Goal: Task Accomplishment & Management: Manage account settings

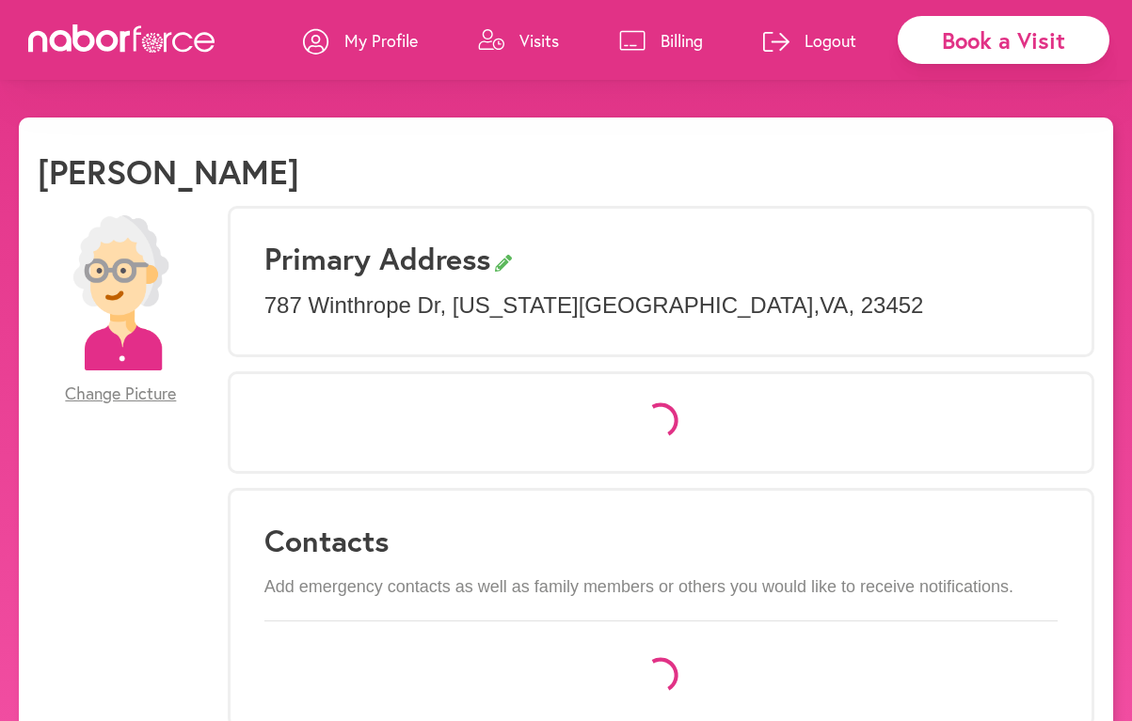
select select "*"
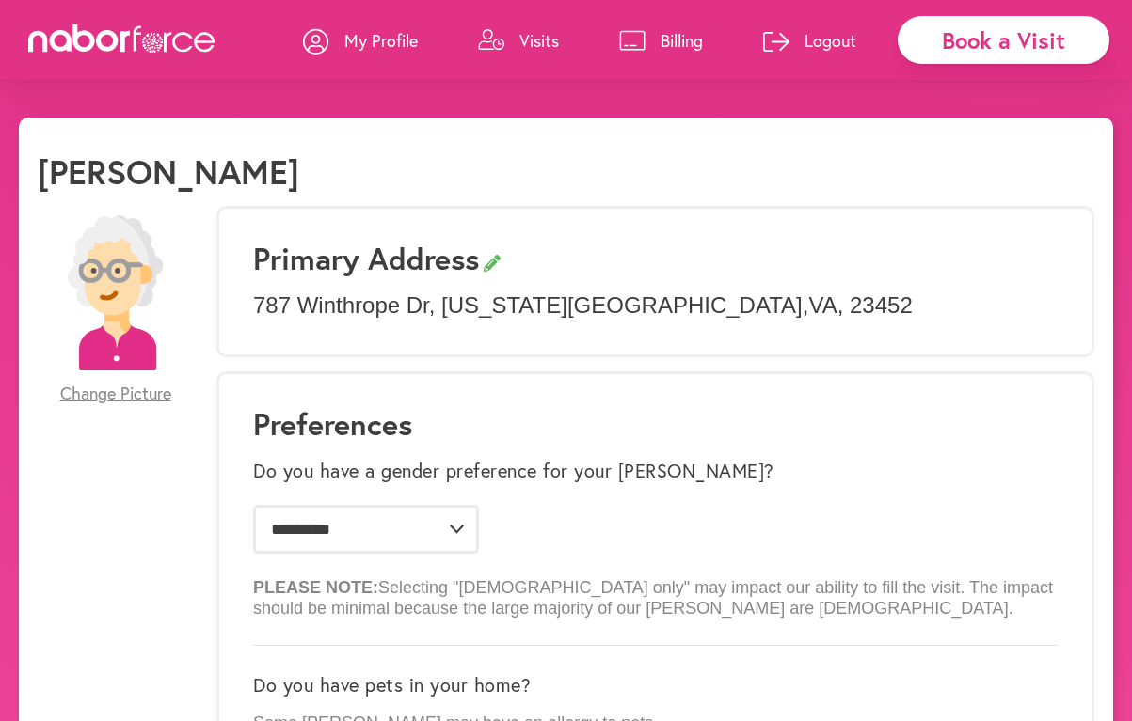
click at [963, 48] on div "Book a Visit" at bounding box center [1003, 40] width 212 height 48
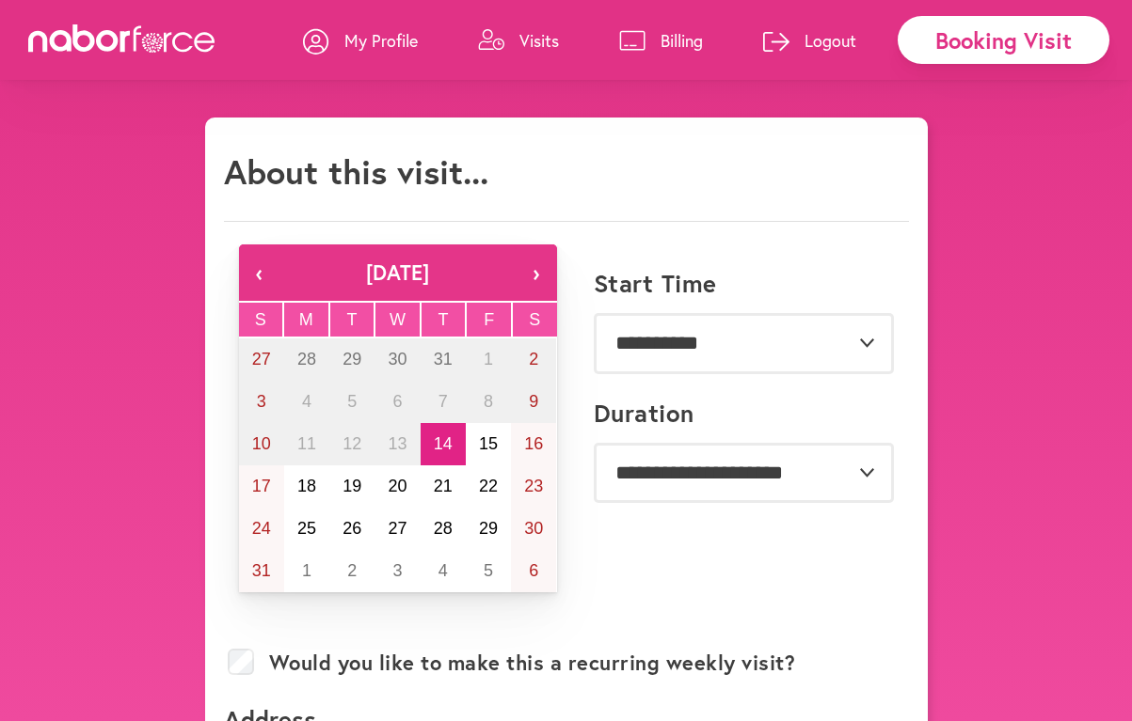
click at [533, 37] on p "Visits" at bounding box center [539, 40] width 40 height 23
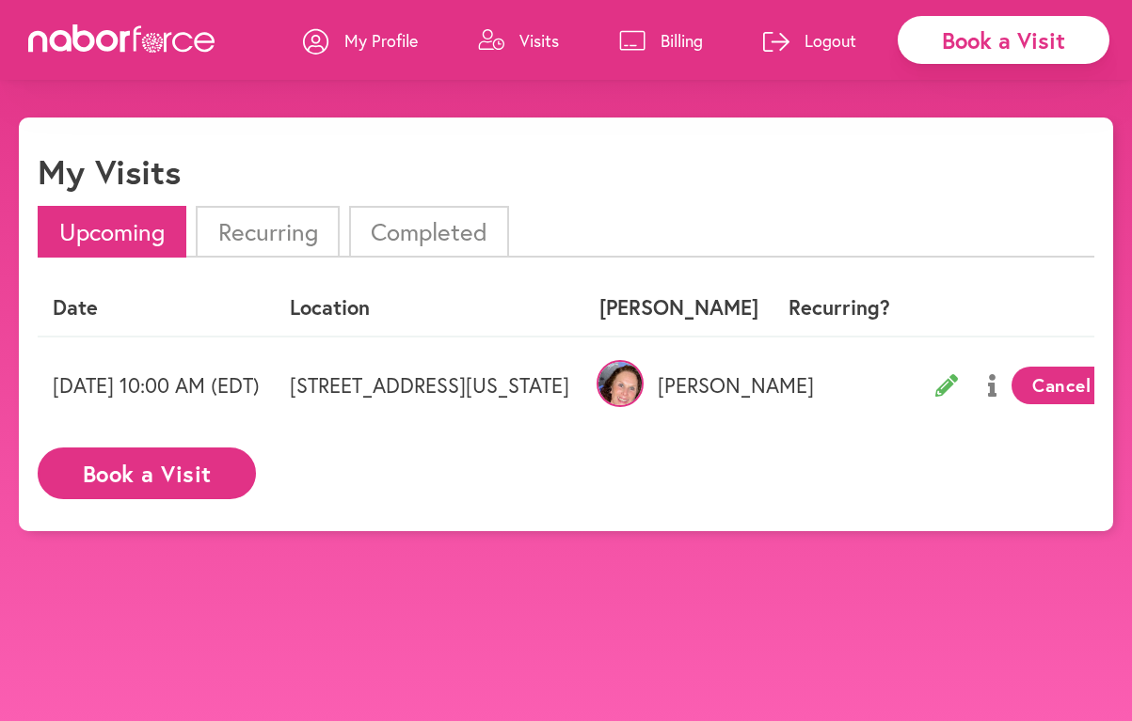
click at [282, 230] on li "Recurring" at bounding box center [267, 232] width 143 height 52
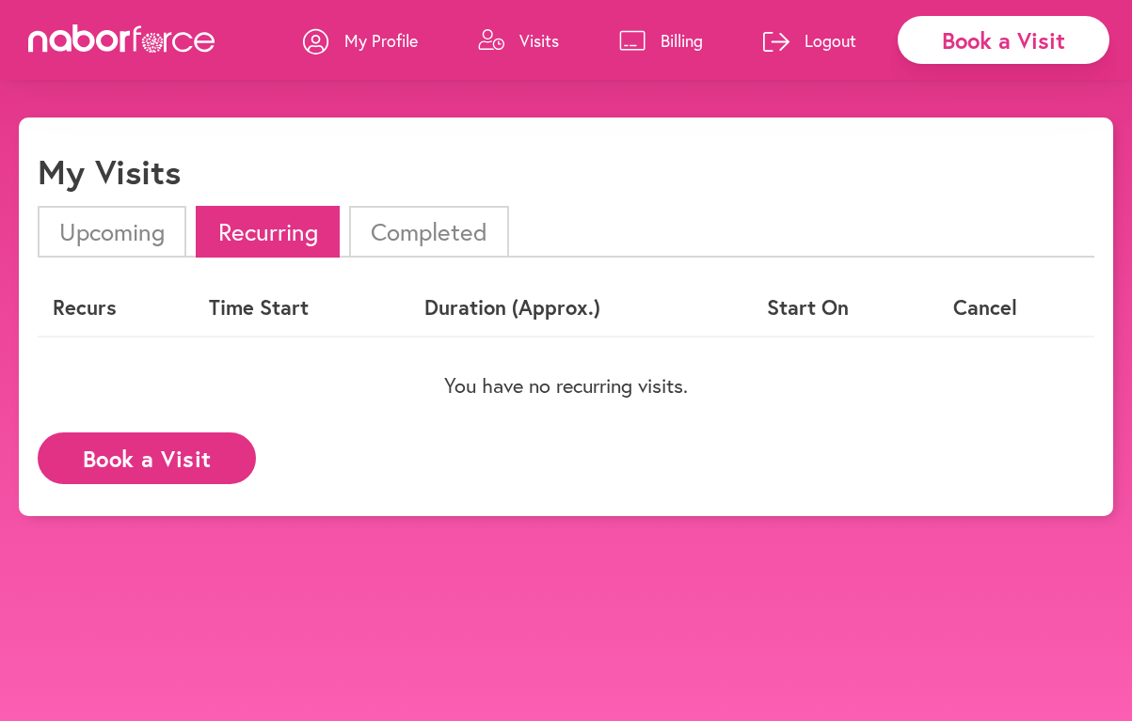
click at [423, 226] on li "Completed" at bounding box center [429, 232] width 160 height 52
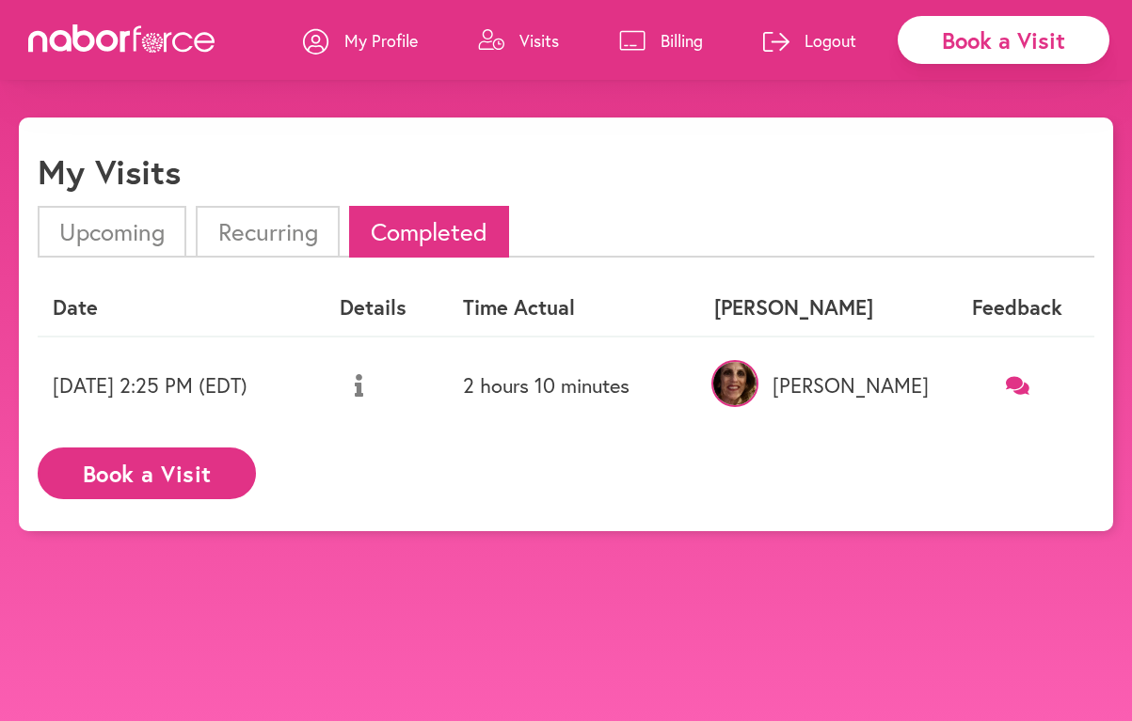
click at [1015, 378] on icon at bounding box center [1018, 385] width 24 height 18
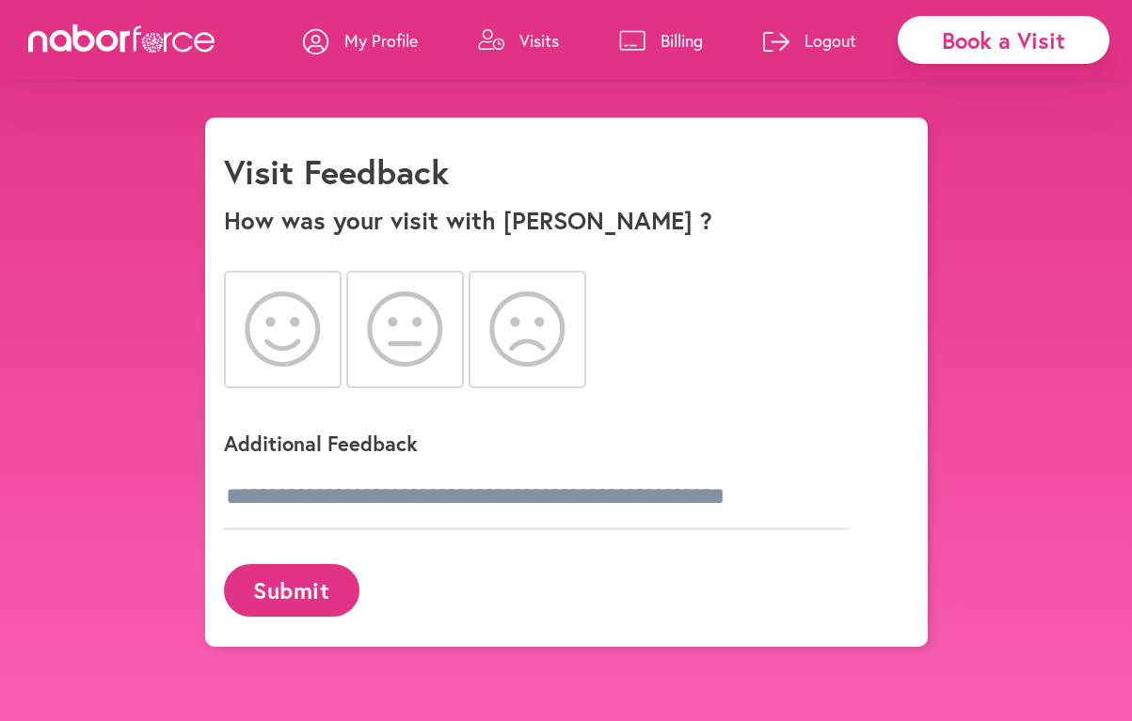
click at [258, 338] on icon at bounding box center [283, 329] width 76 height 75
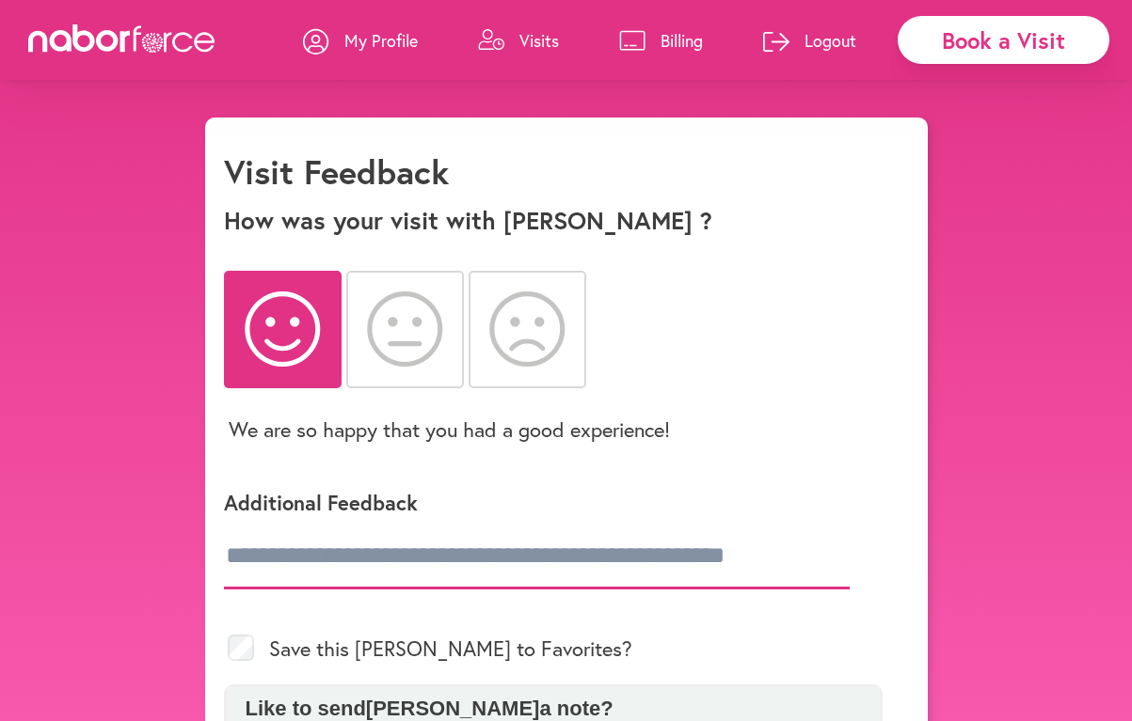
click at [503, 571] on input "text" at bounding box center [537, 557] width 626 height 66
click at [332, 561] on input "text" at bounding box center [537, 557] width 626 height 66
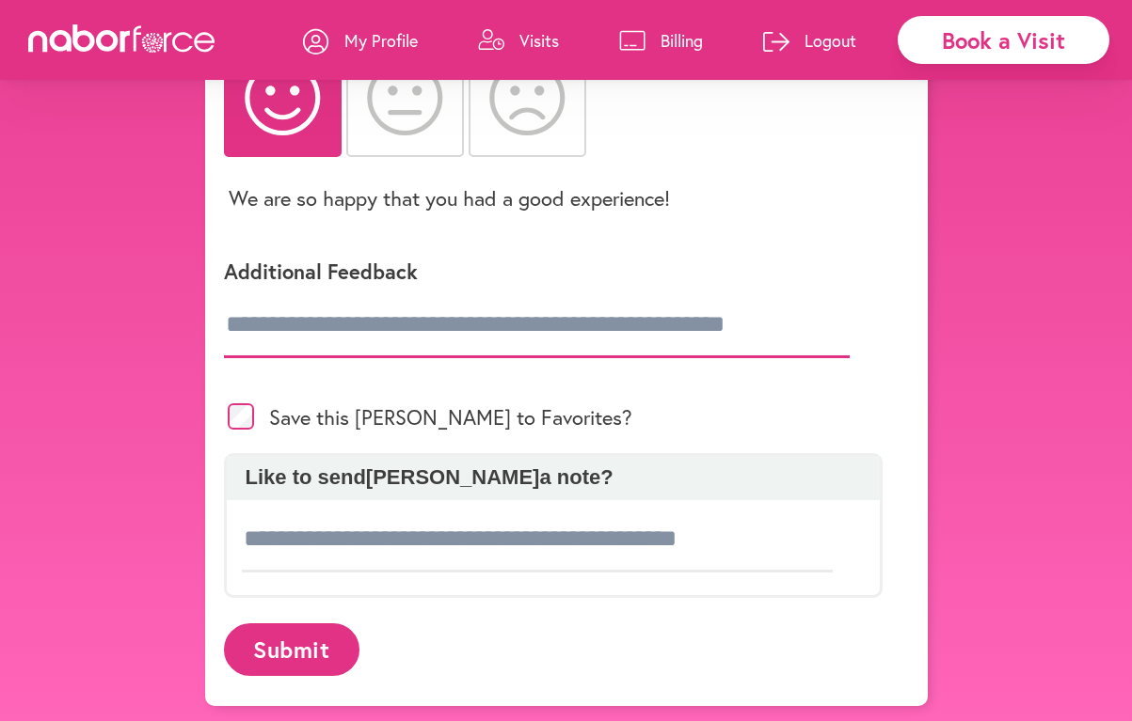
scroll to position [234, 0]
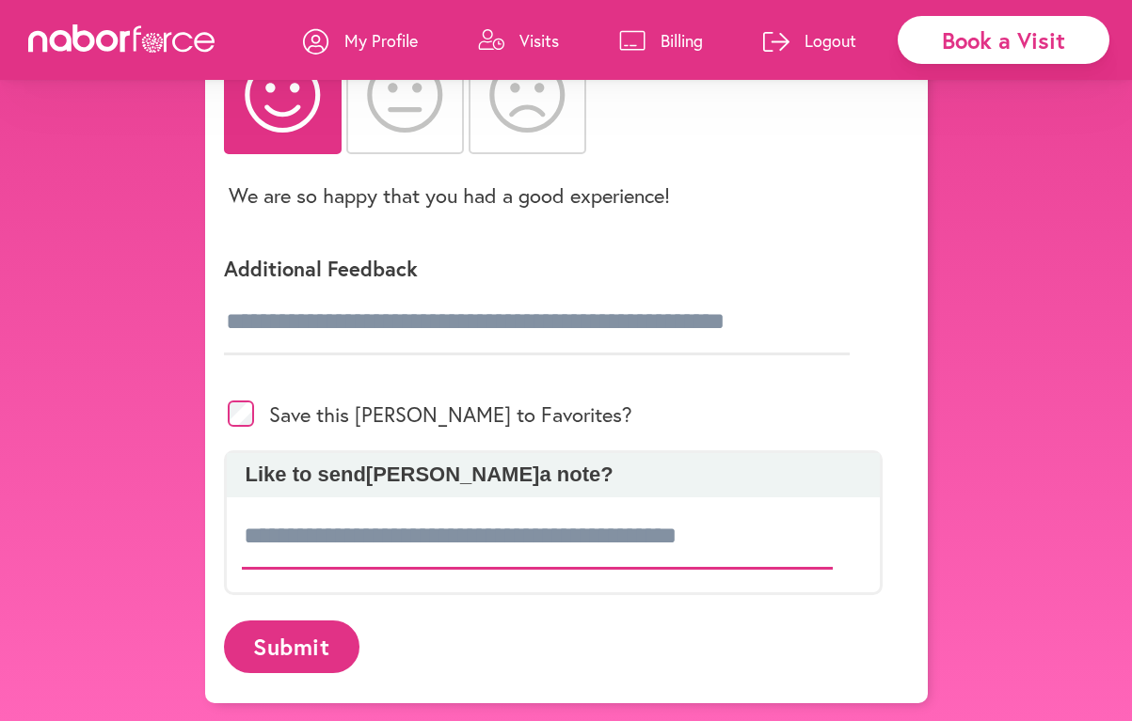
click at [507, 549] on input at bounding box center [538, 537] width 592 height 66
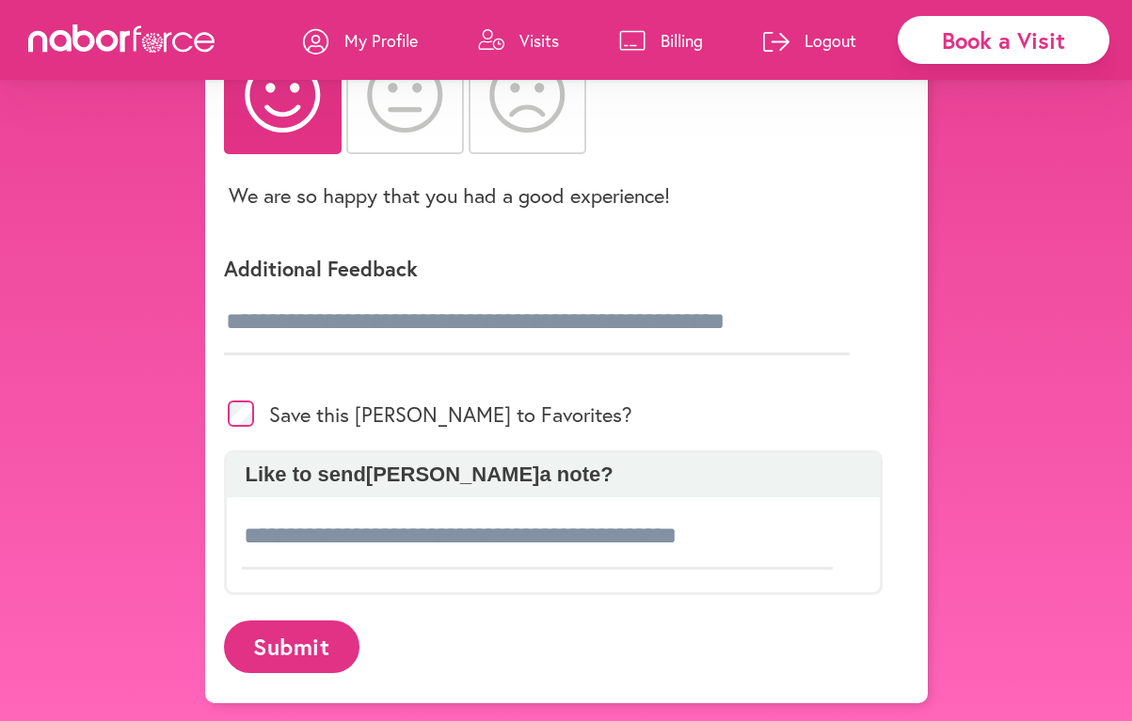
click at [310, 650] on button "Submit" at bounding box center [291, 647] width 135 height 52
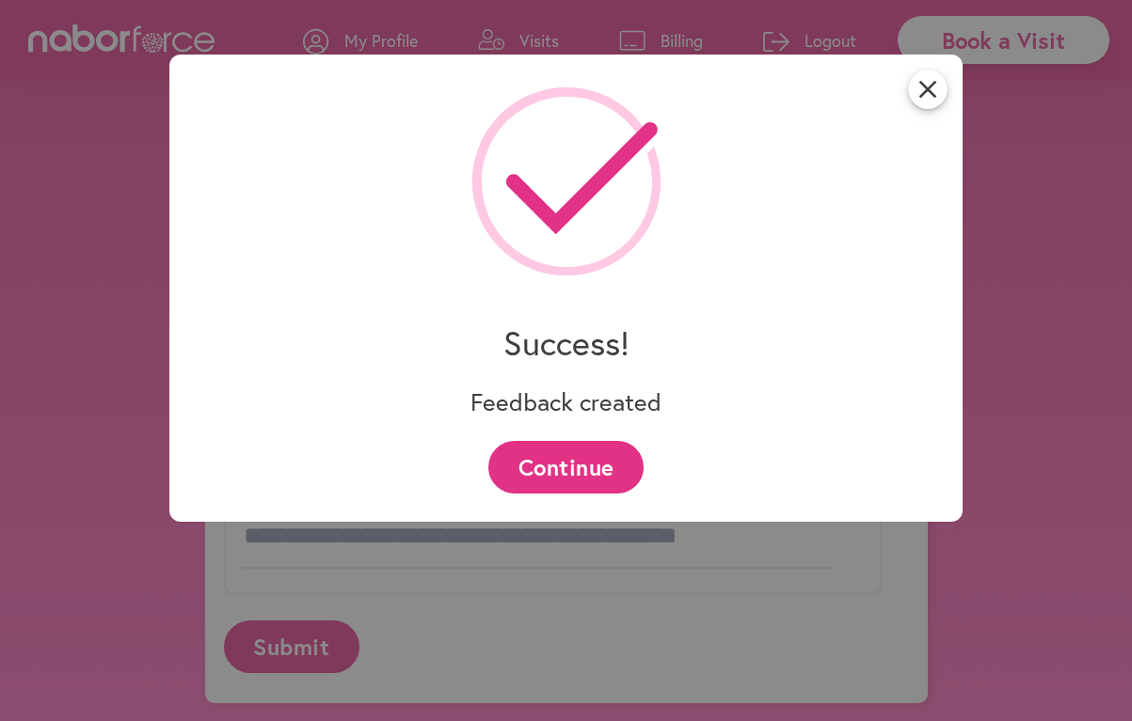
click at [611, 468] on button "Continue" at bounding box center [565, 467] width 155 height 52
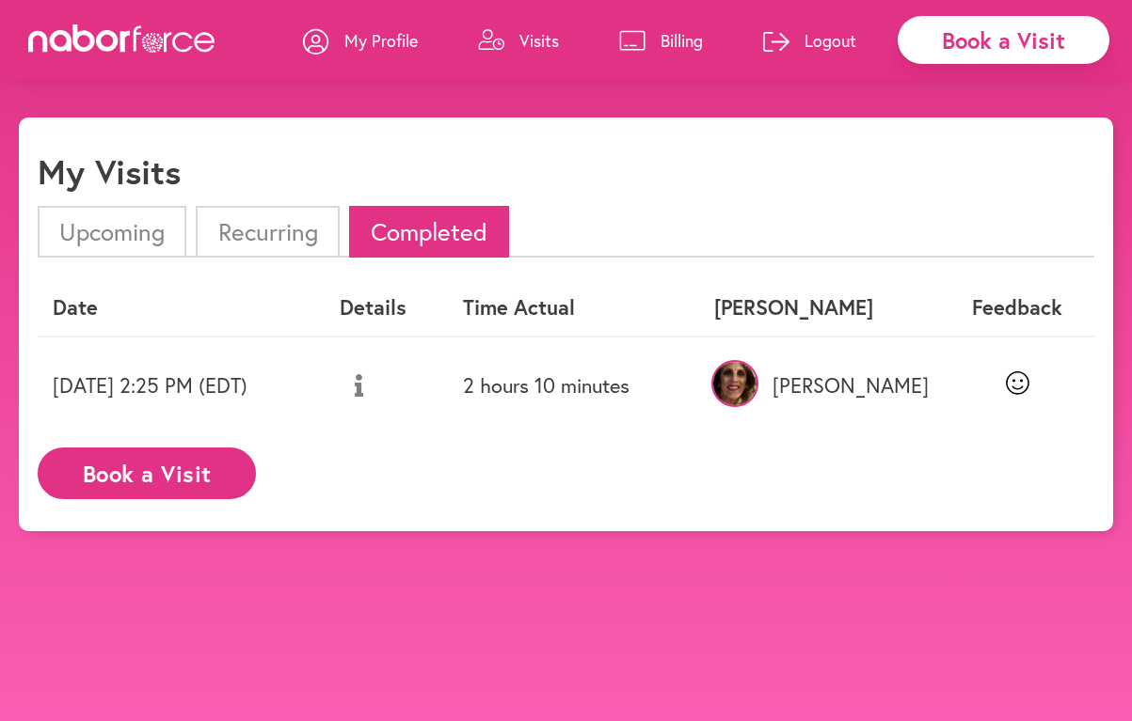
click at [127, 224] on li "Upcoming" at bounding box center [112, 232] width 149 height 52
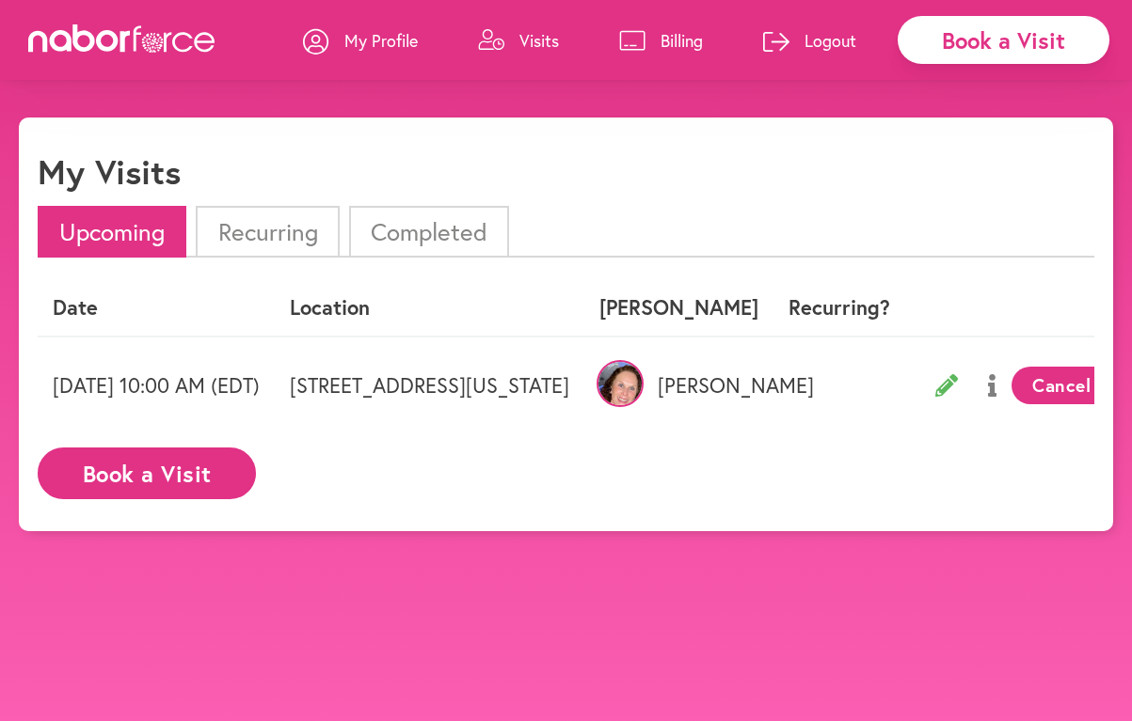
click at [958, 391] on icon at bounding box center [946, 385] width 23 height 23
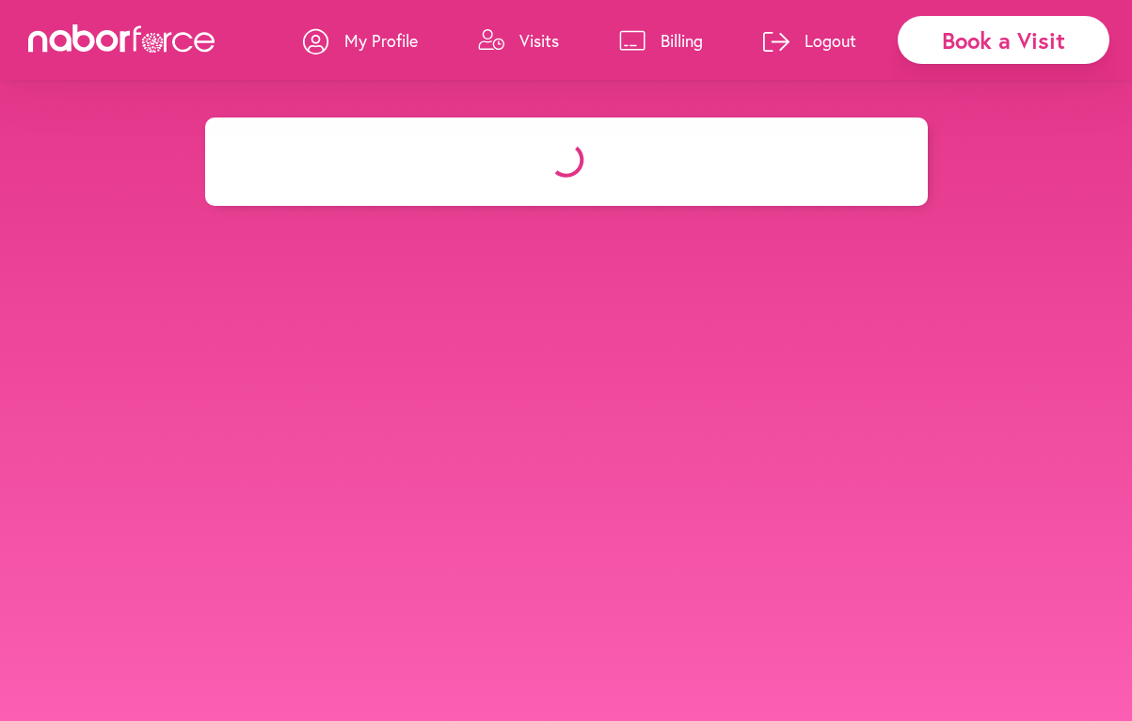
select select "********"
select select "***"
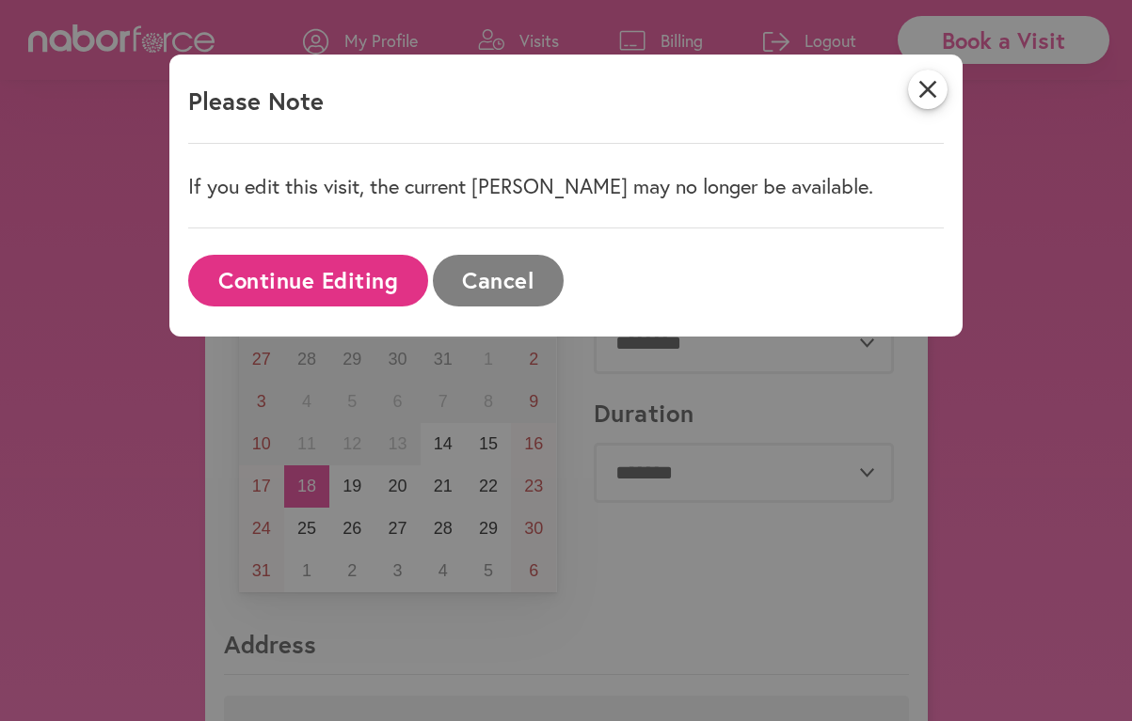
click at [864, 103] on div "Please Note" at bounding box center [565, 100] width 754 height 55
click at [373, 284] on button "Continue Editing" at bounding box center [307, 281] width 239 height 52
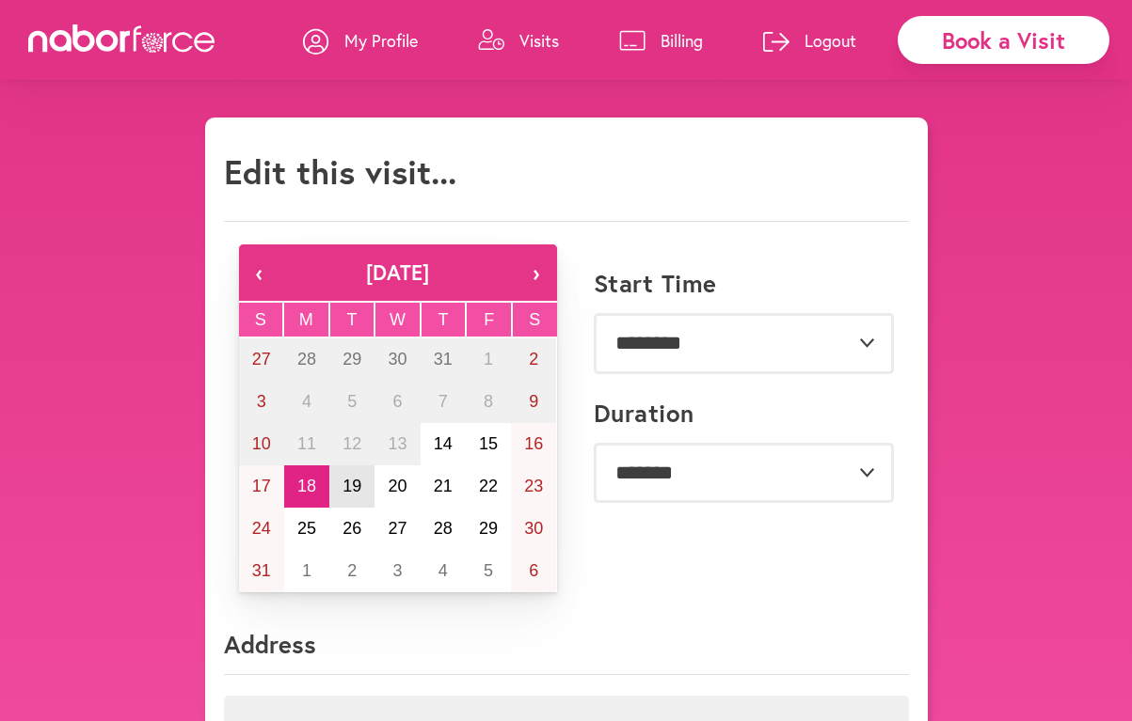
click at [353, 480] on abbr "19" at bounding box center [351, 486] width 19 height 19
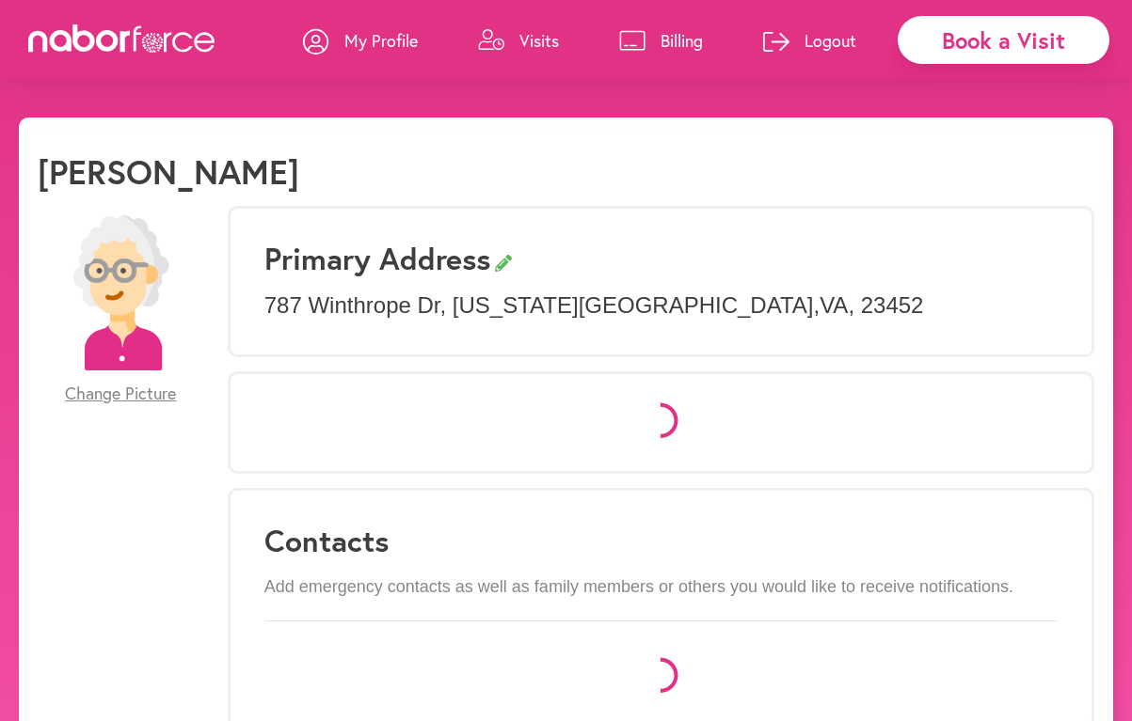
select select "*"
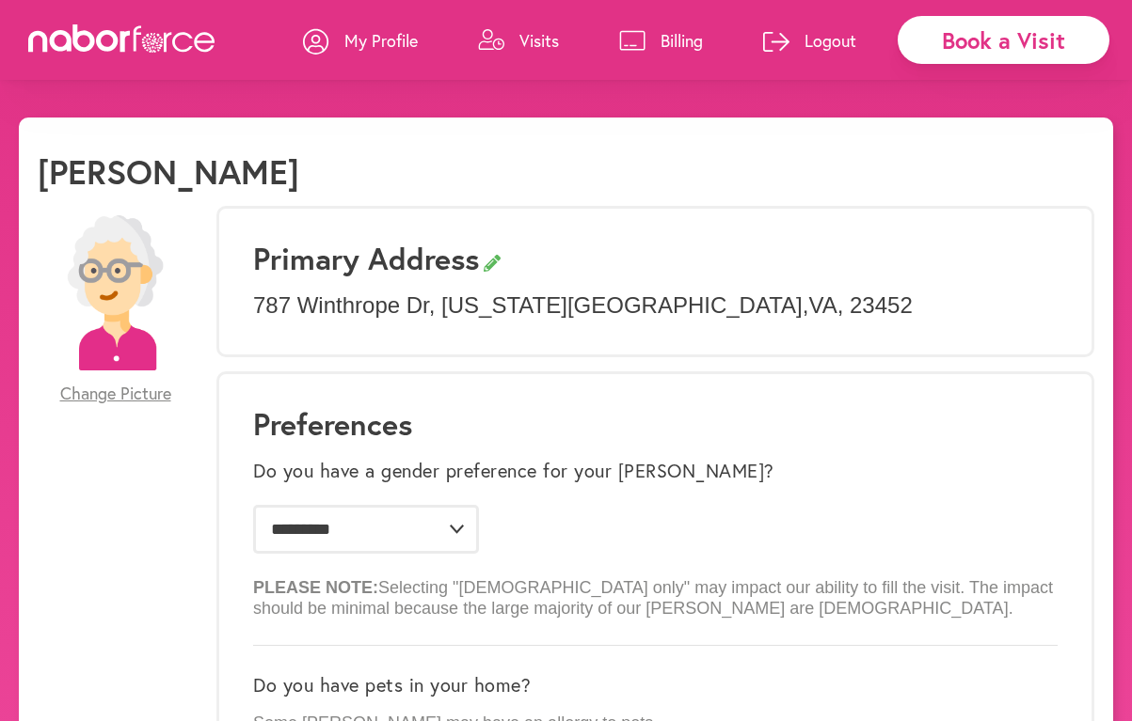
click at [546, 42] on p "Visits" at bounding box center [539, 40] width 40 height 23
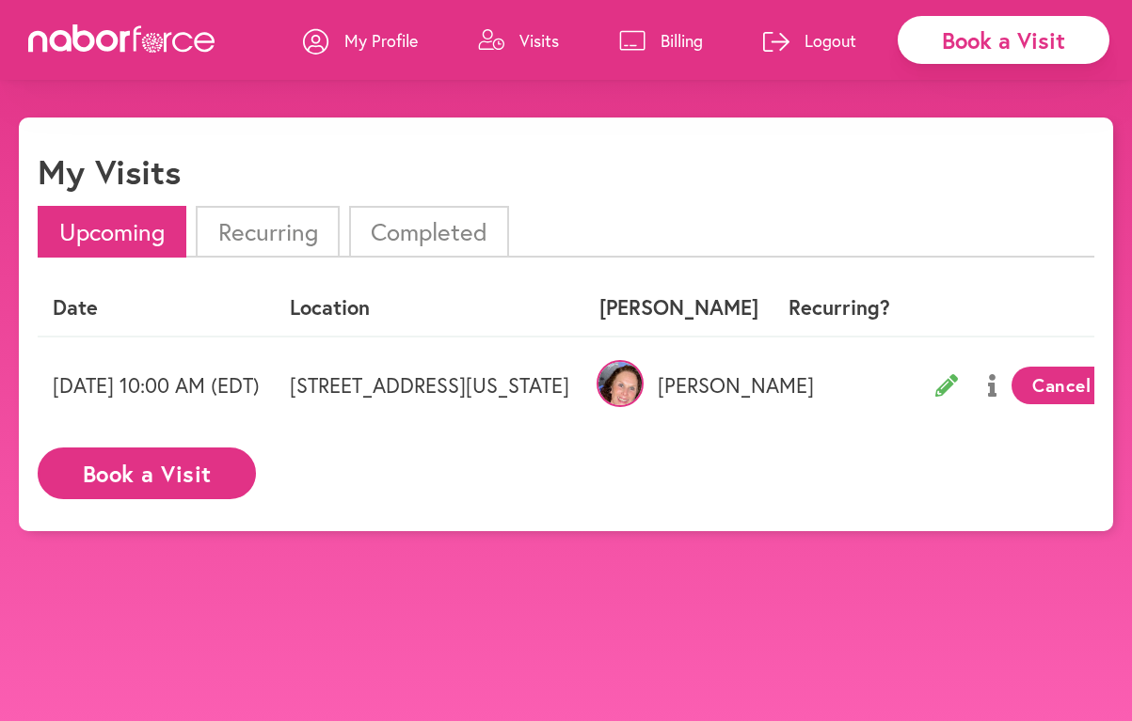
click at [958, 378] on icon at bounding box center [946, 385] width 23 height 23
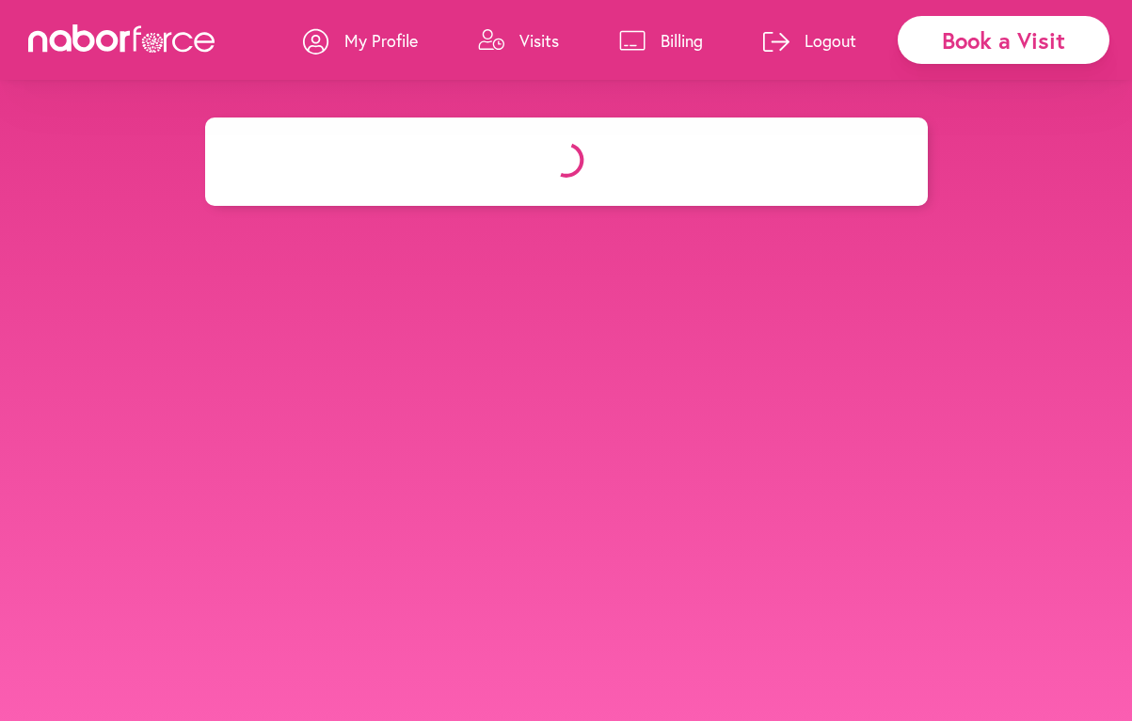
select select "********"
select select "***"
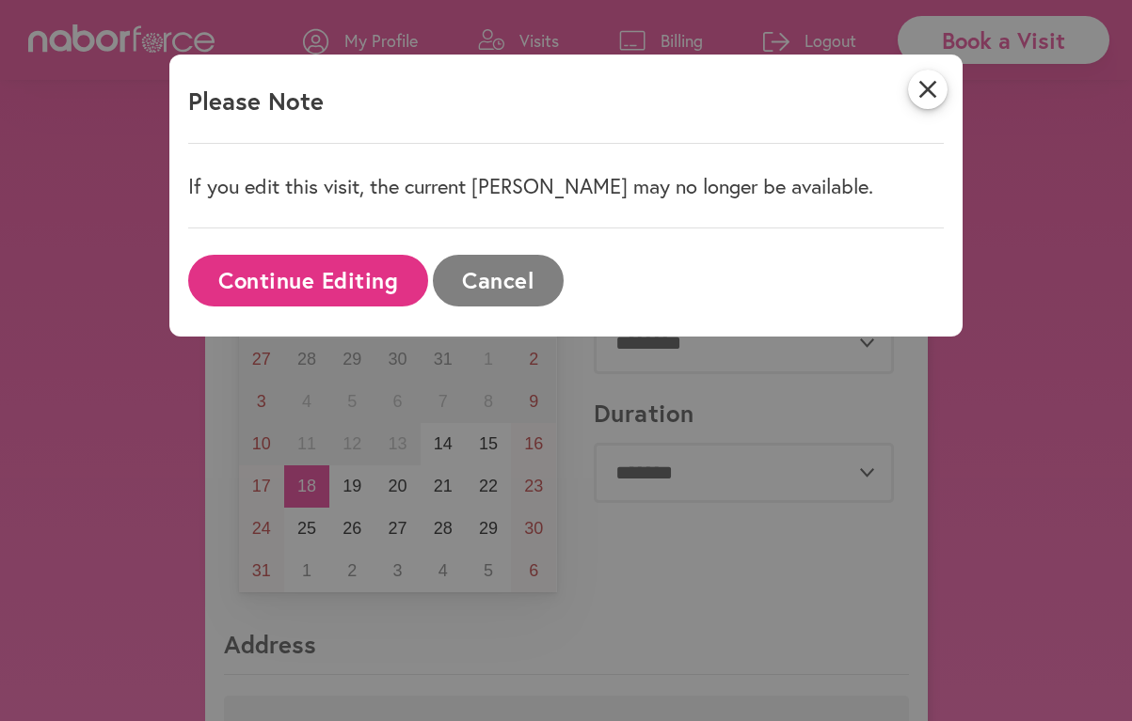
click at [380, 283] on button "Continue Editing" at bounding box center [307, 281] width 239 height 52
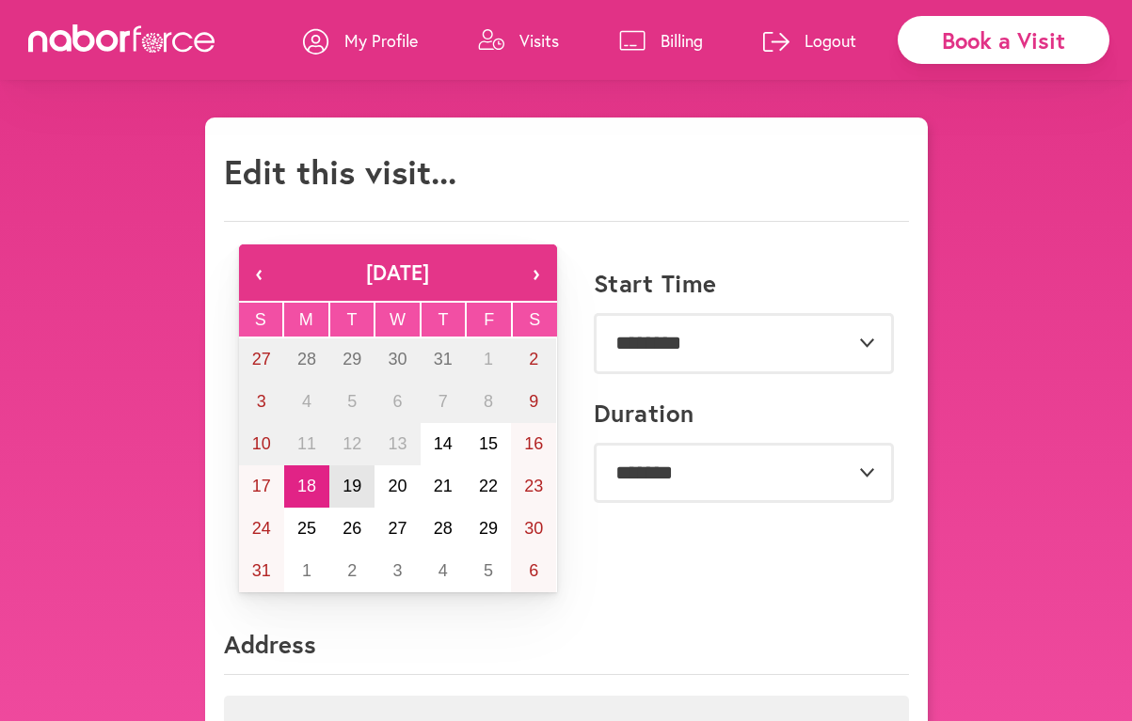
click at [360, 484] on abbr "19" at bounding box center [351, 486] width 19 height 19
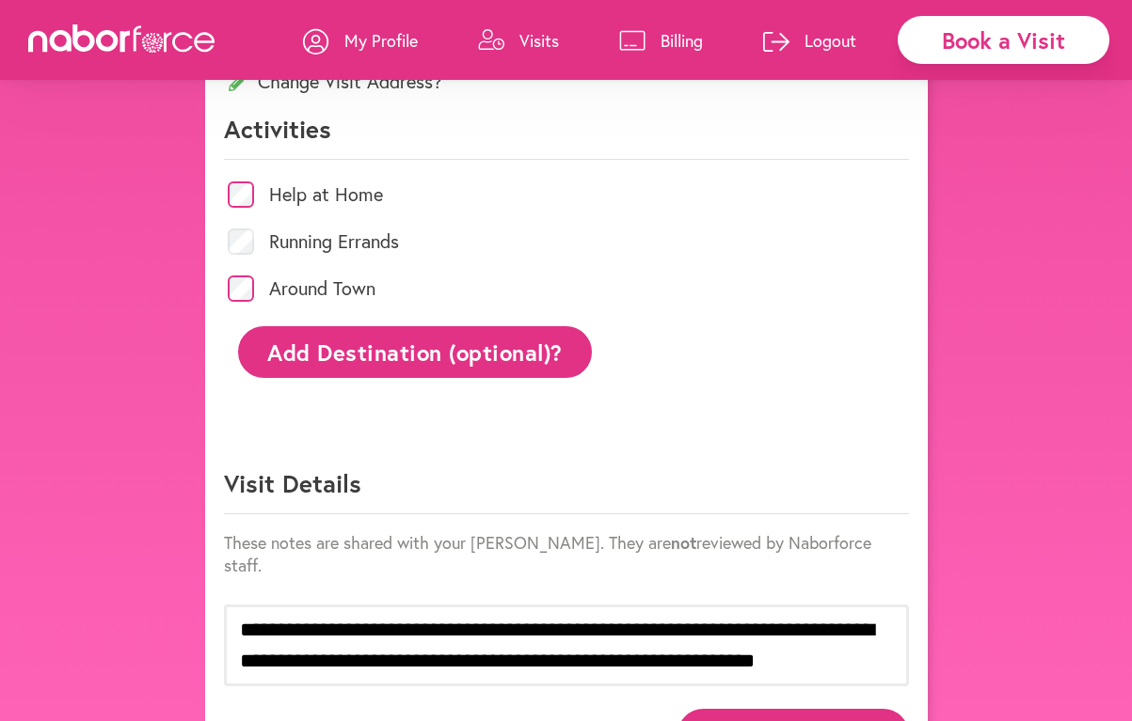
scroll to position [847, 0]
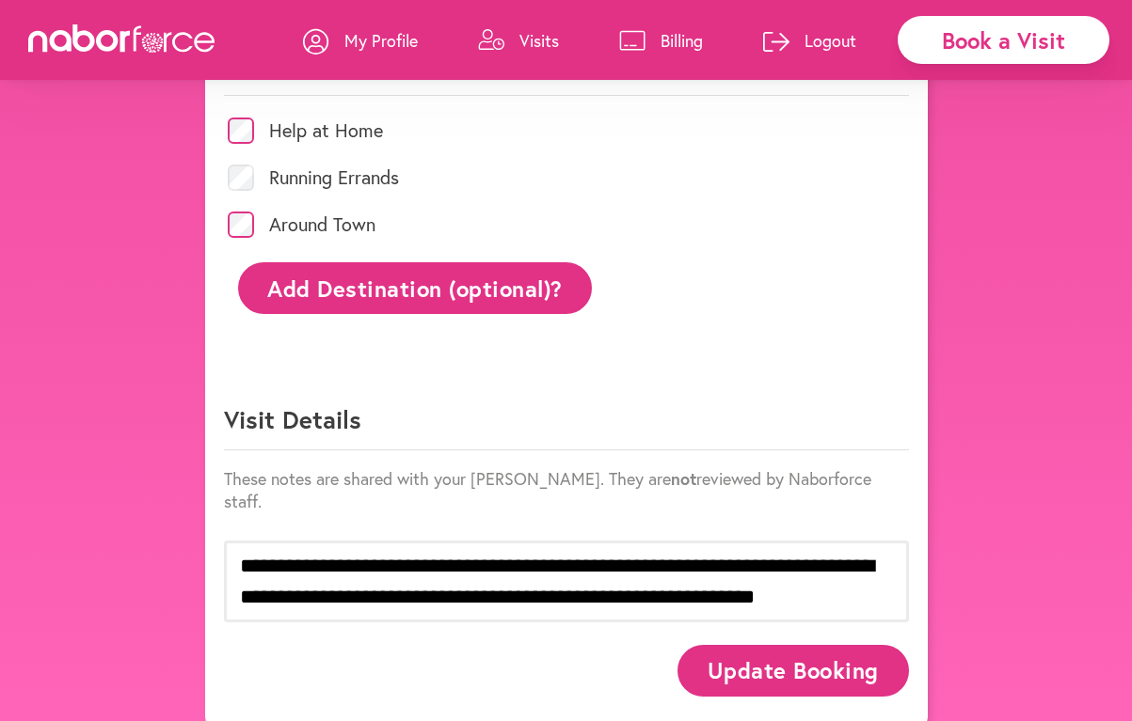
click at [821, 652] on button "Update Booking" at bounding box center [792, 671] width 230 height 52
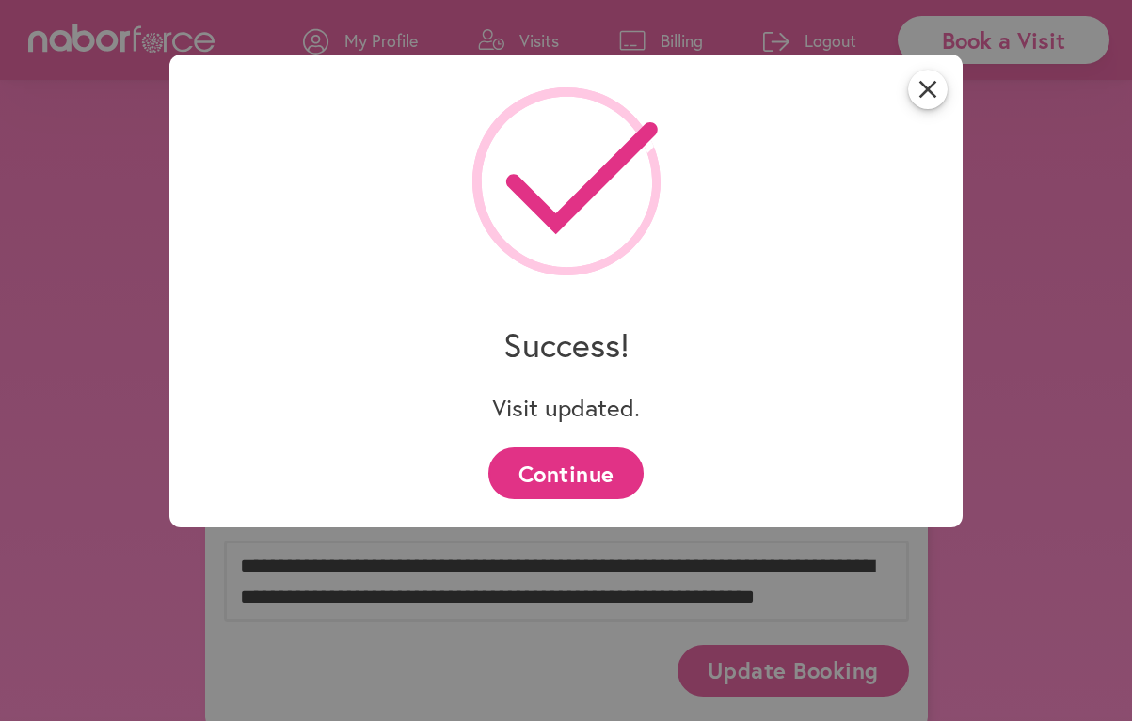
click at [613, 470] on button "Continue" at bounding box center [565, 474] width 155 height 52
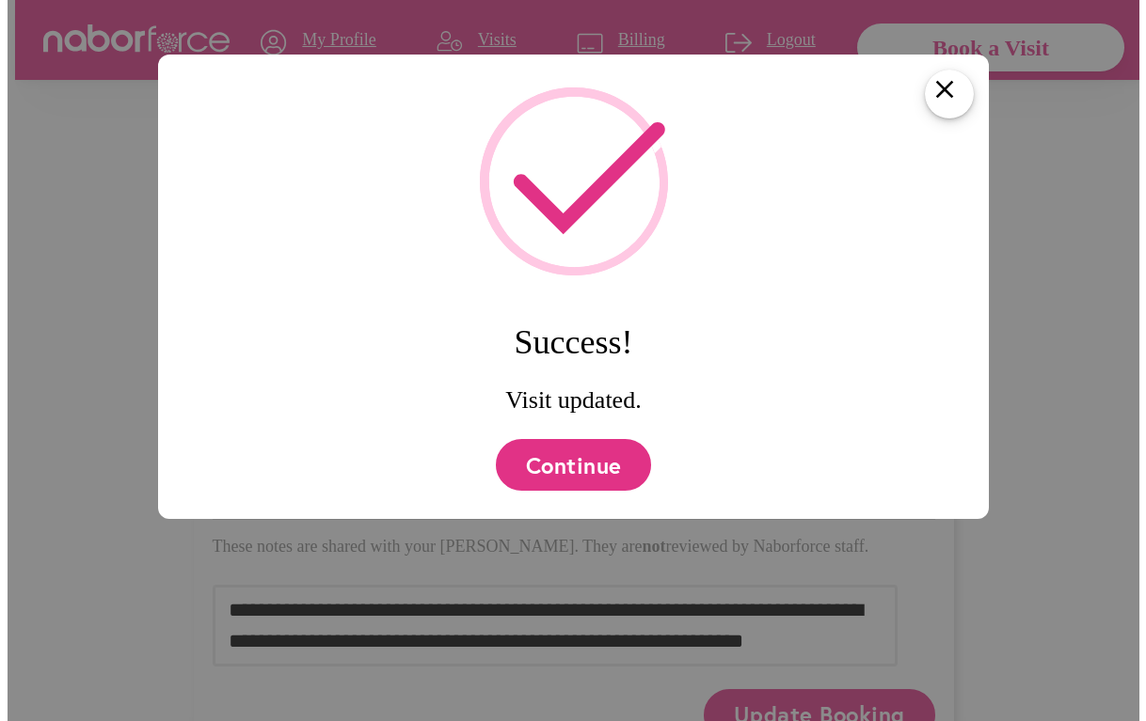
scroll to position [0, 0]
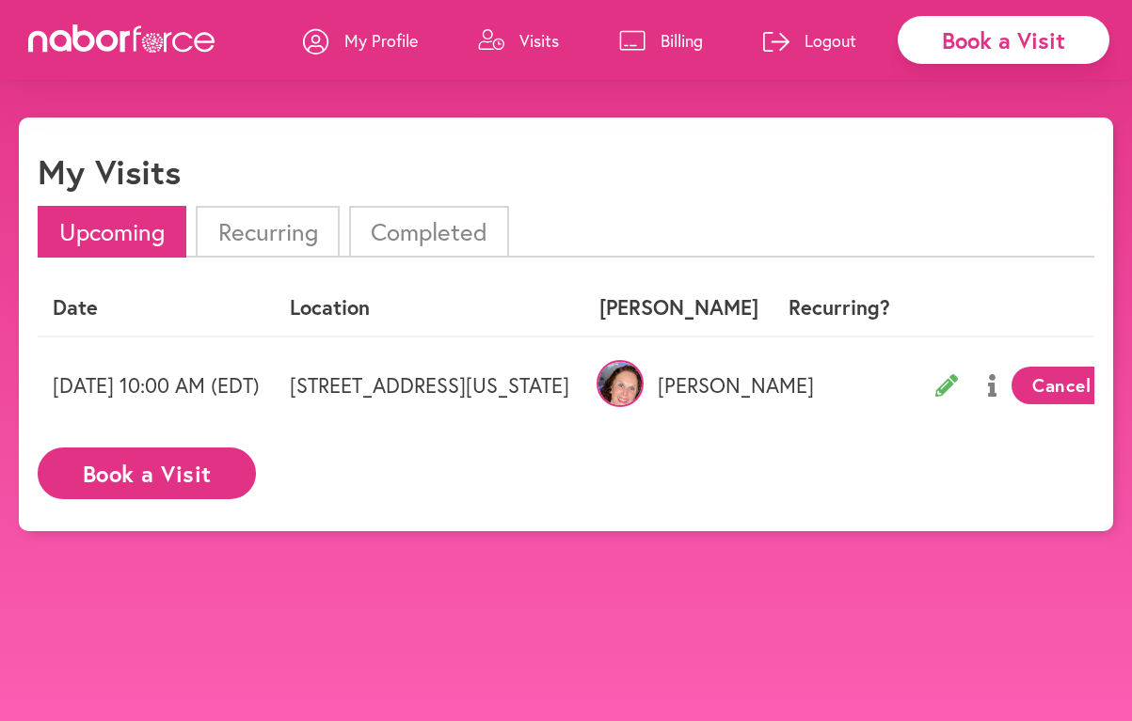
click at [377, 40] on p "My Profile" at bounding box center [380, 40] width 73 height 23
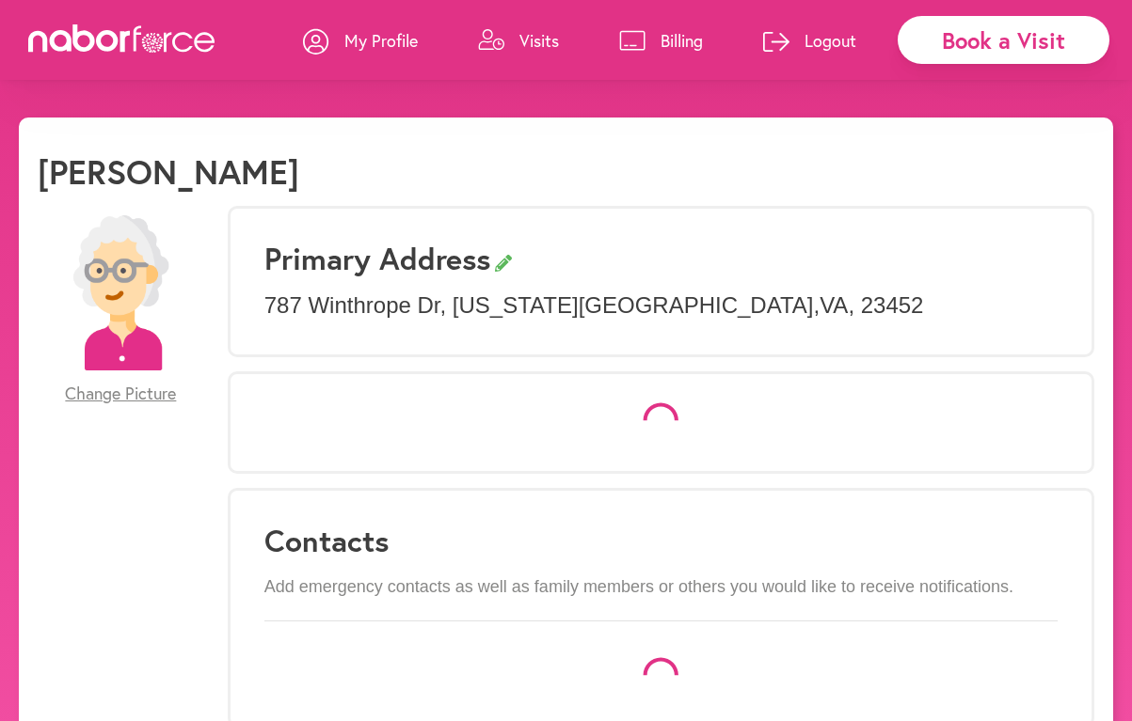
select select "*"
